Goal: Transaction & Acquisition: Purchase product/service

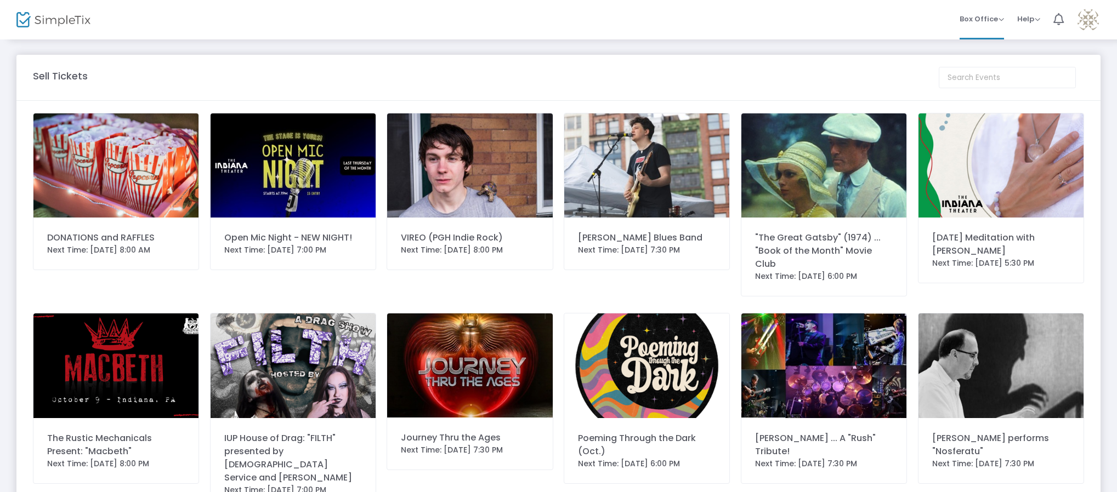
click at [635, 173] on img at bounding box center [646, 165] width 165 height 104
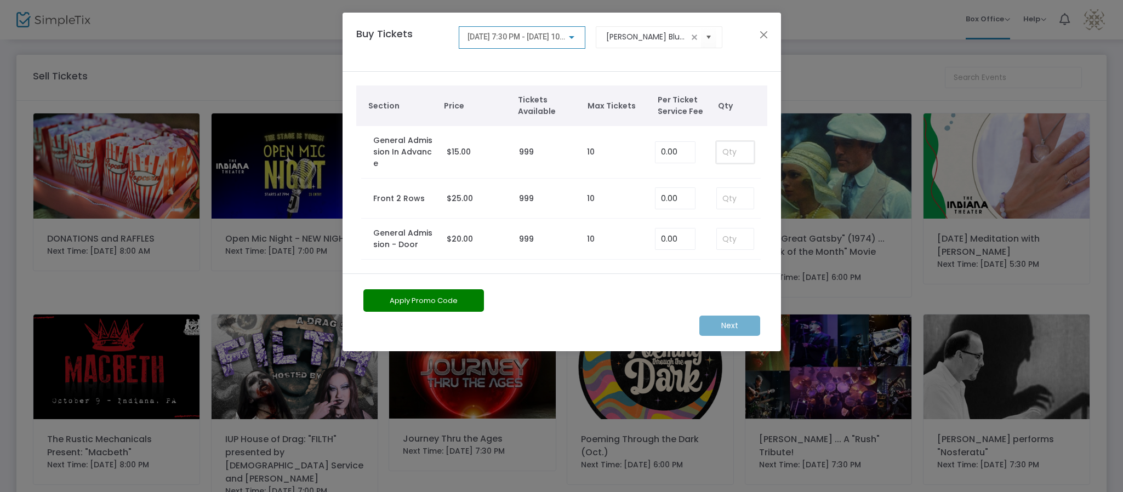
click at [726, 153] on input at bounding box center [735, 152] width 36 height 21
type input "1"
click at [727, 316] on m-button "Next" at bounding box center [729, 326] width 61 height 20
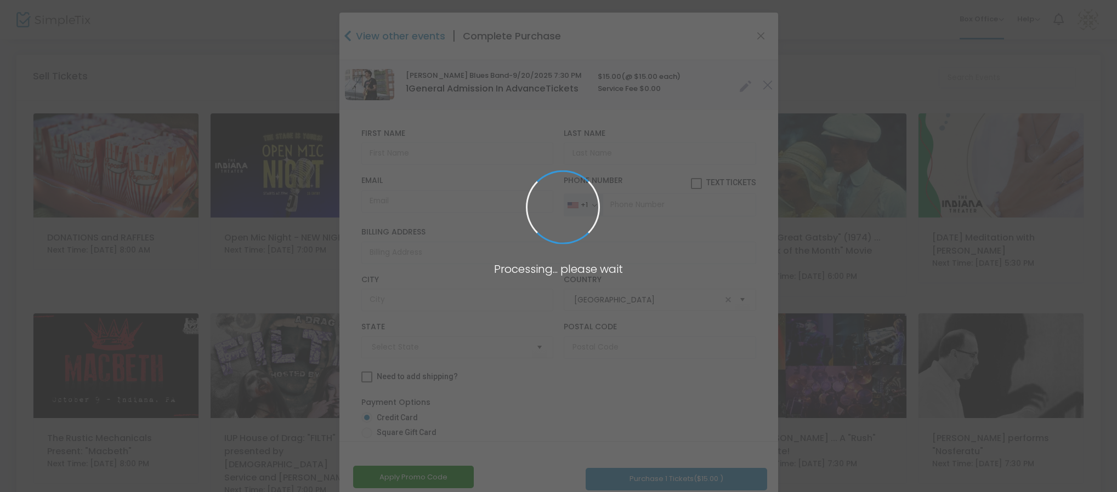
type input "[US_STATE]"
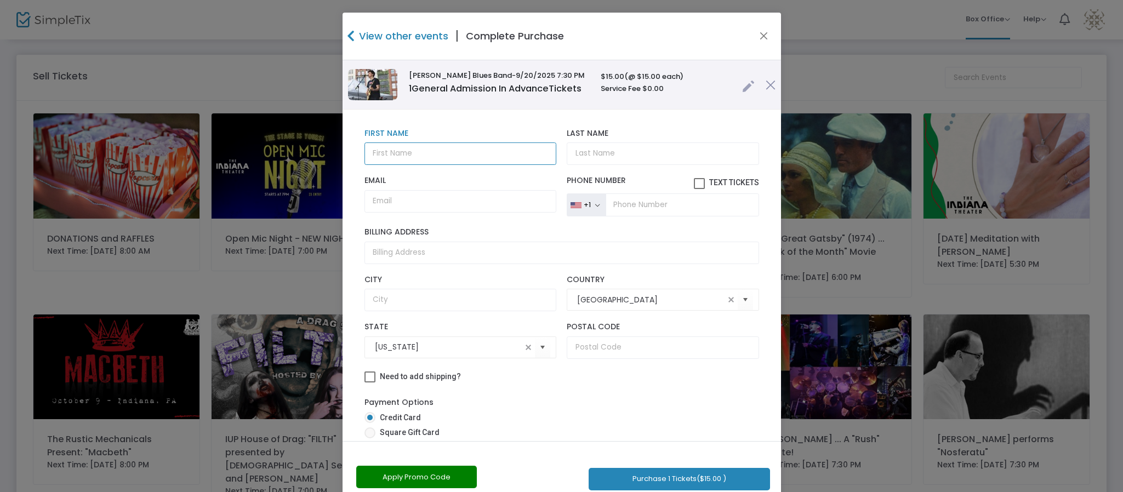
click at [460, 150] on input "text" at bounding box center [461, 154] width 192 height 22
type input "[PERSON_NAME]"
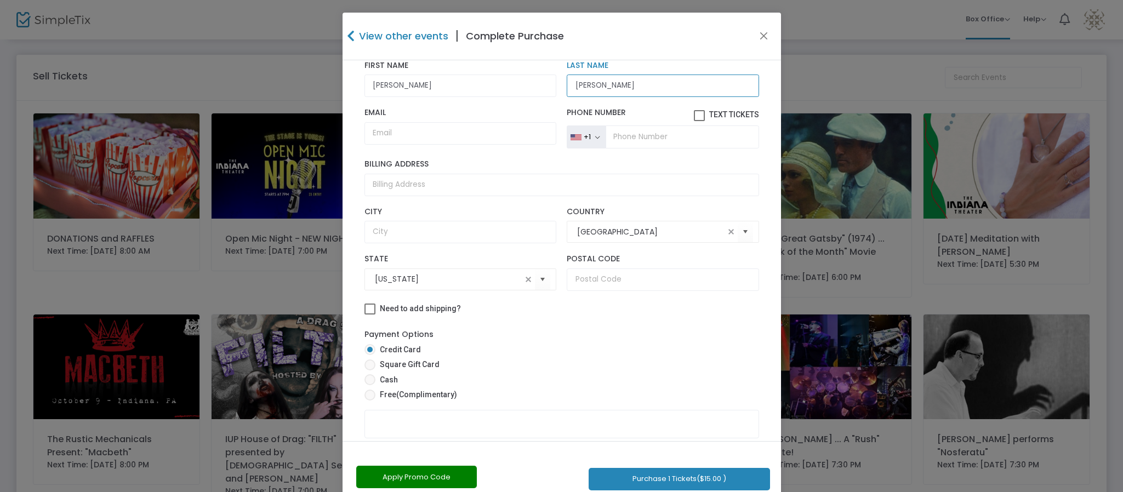
scroll to position [106, 0]
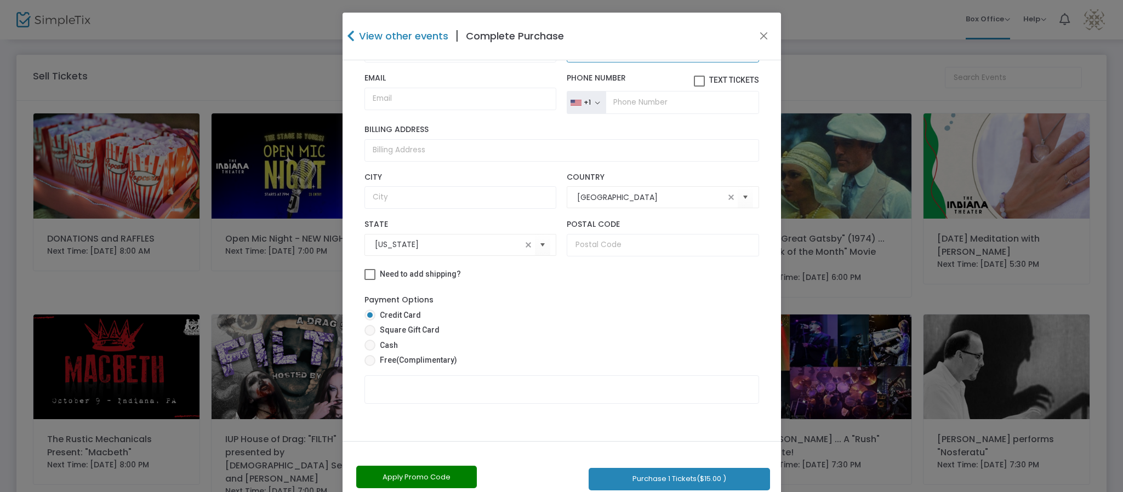
type input "[PERSON_NAME]"
click at [365, 344] on span at bounding box center [370, 345] width 11 height 11
click at [369, 351] on input "Cash" at bounding box center [369, 351] width 1 height 1
radio input "true"
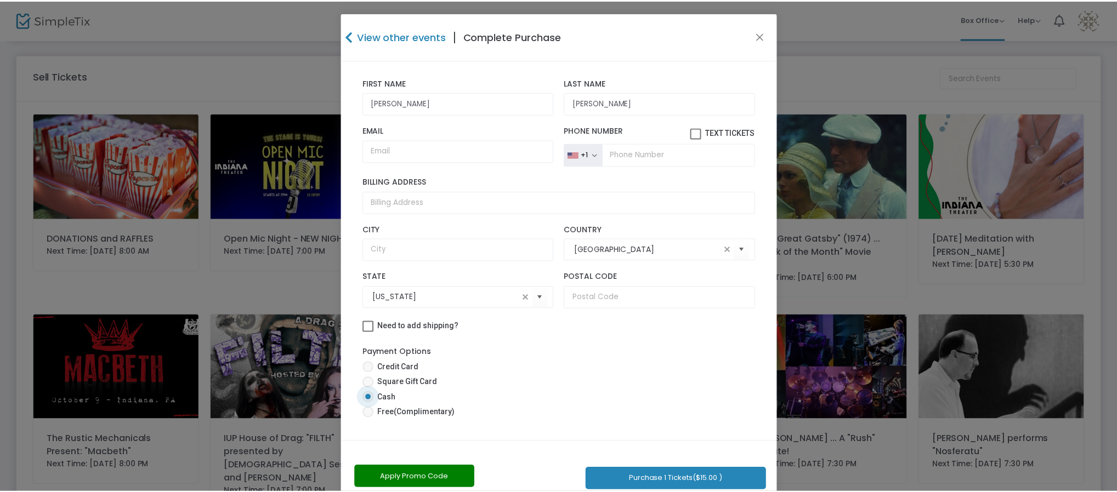
scroll to position [53, 0]
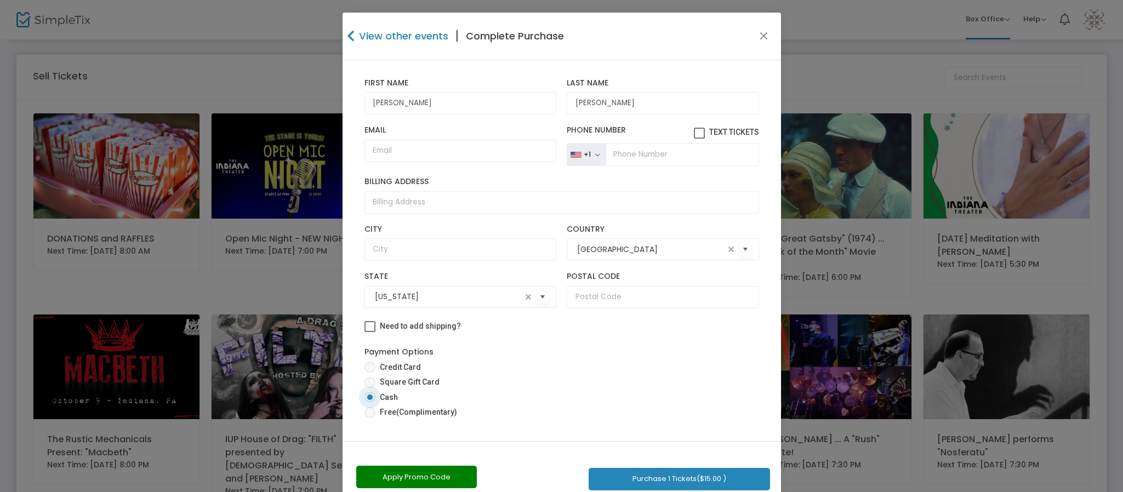
click at [669, 480] on button "Purchase 1 Tickets ($15.00 )" at bounding box center [679, 479] width 181 height 22
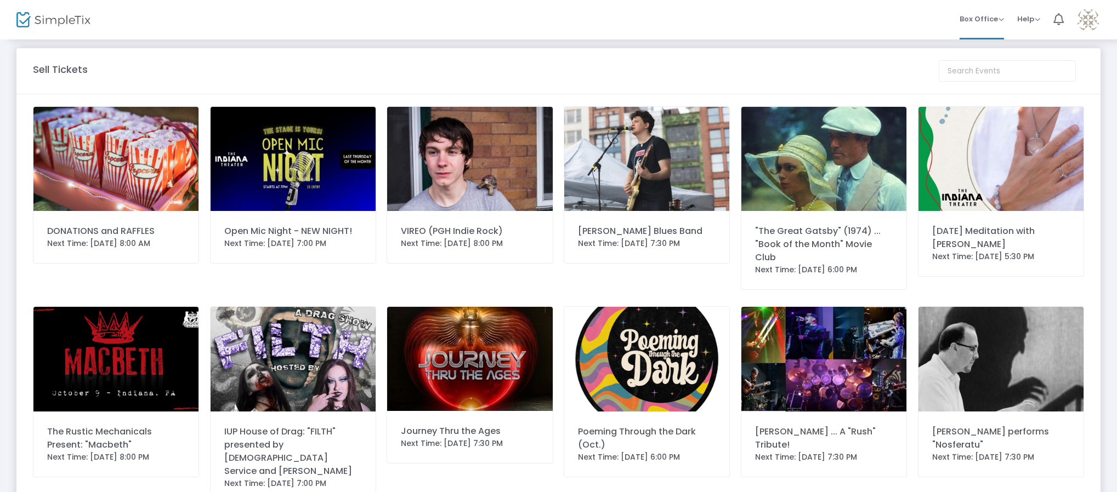
scroll to position [0, 0]
